Goal: Check status: Check status

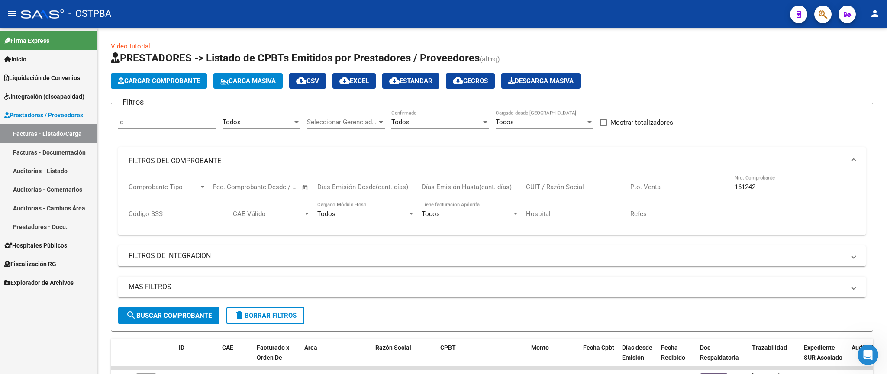
click at [62, 132] on link "Facturas - Listado/Carga" at bounding box center [48, 133] width 97 height 19
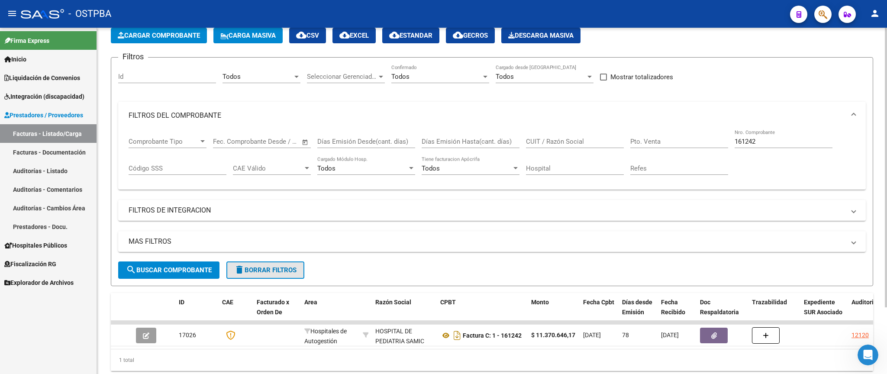
click at [254, 266] on button "delete Borrar Filtros" at bounding box center [265, 270] width 78 height 17
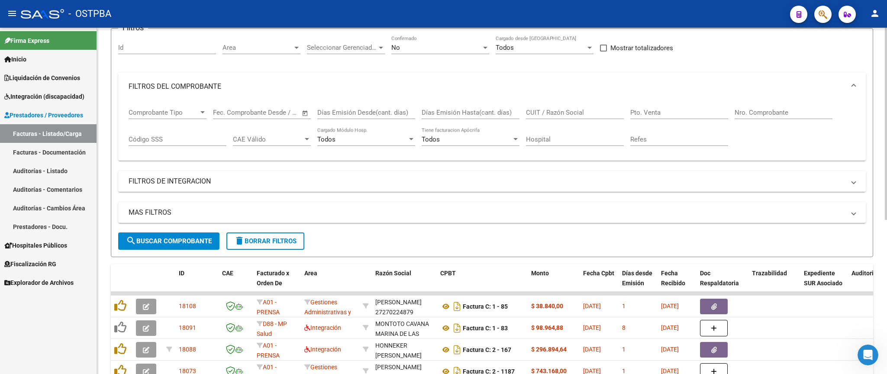
scroll to position [0, 0]
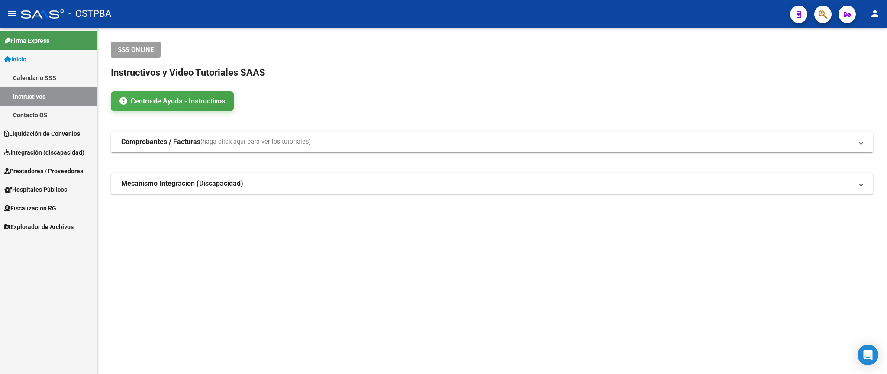
click at [48, 169] on span "Prestadores / Proveedores" at bounding box center [43, 171] width 79 height 10
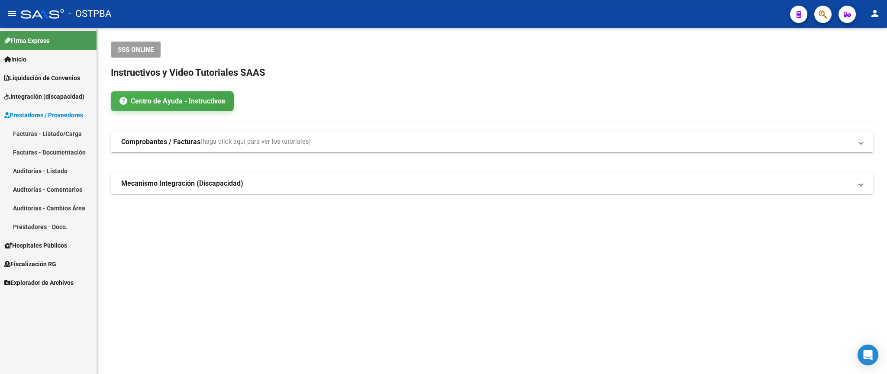
click at [64, 129] on link "Facturas - Listado/Carga" at bounding box center [48, 133] width 97 height 19
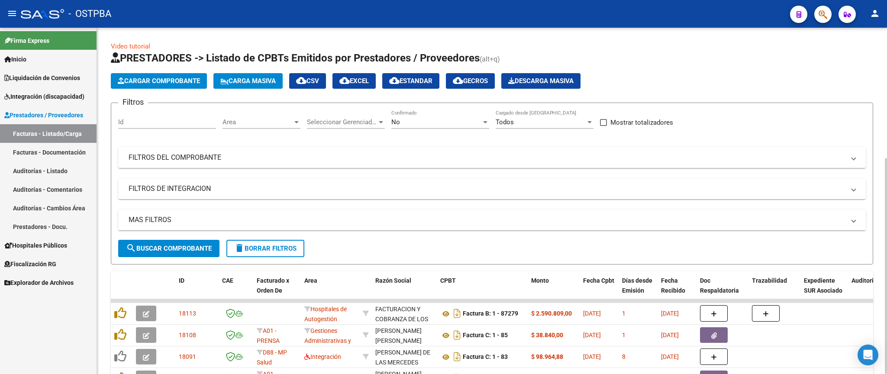
click at [420, 125] on div "No" at bounding box center [436, 122] width 90 height 8
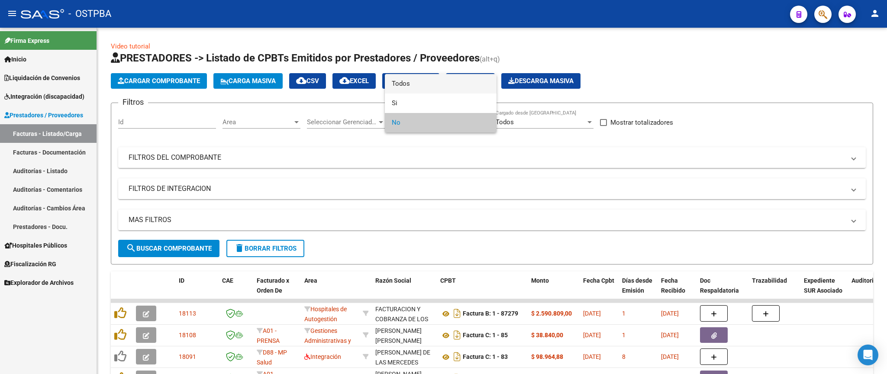
click at [423, 84] on span "Todos" at bounding box center [441, 83] width 98 height 19
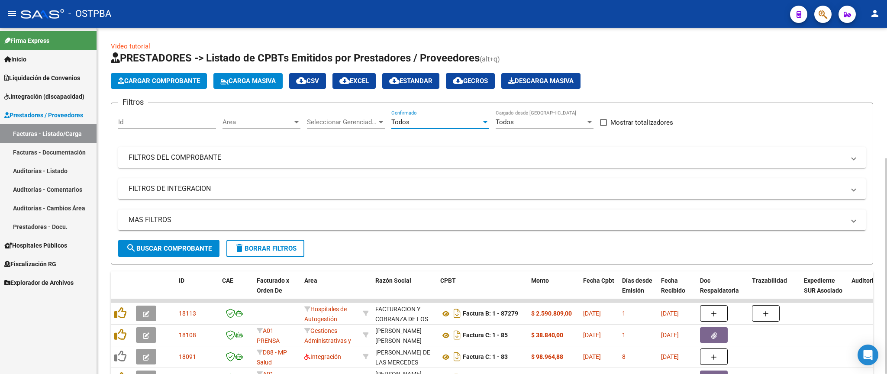
drag, startPoint x: 526, startPoint y: 160, endPoint x: 537, endPoint y: 160, distance: 11.3
click at [527, 160] on mat-panel-title "FILTROS DEL COMPROBANTE" at bounding box center [487, 158] width 717 height 10
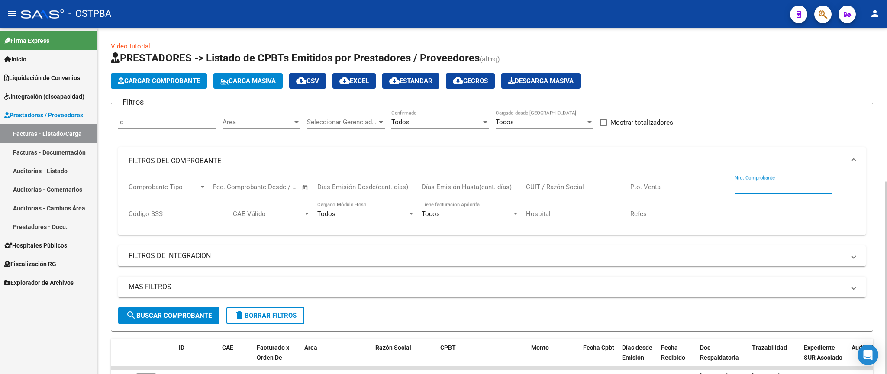
click at [770, 185] on input "Nro. Comprobante" at bounding box center [784, 187] width 98 height 8
click at [202, 320] on span "search Buscar Comprobante" at bounding box center [169, 316] width 86 height 8
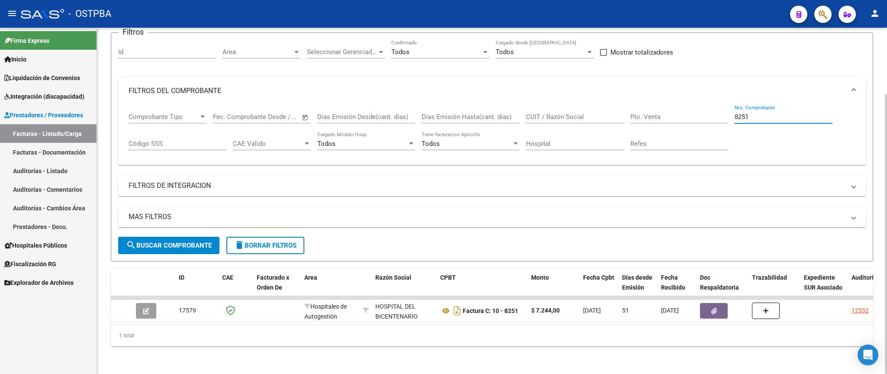
click at [758, 113] on input "8251" at bounding box center [784, 117] width 98 height 8
click at [158, 242] on span "search Buscar Comprobante" at bounding box center [169, 246] width 86 height 8
click at [751, 113] on input "8252" at bounding box center [784, 117] width 98 height 8
type input "8253"
click at [175, 242] on span "search Buscar Comprobante" at bounding box center [169, 246] width 86 height 8
